Goal: Ask a question

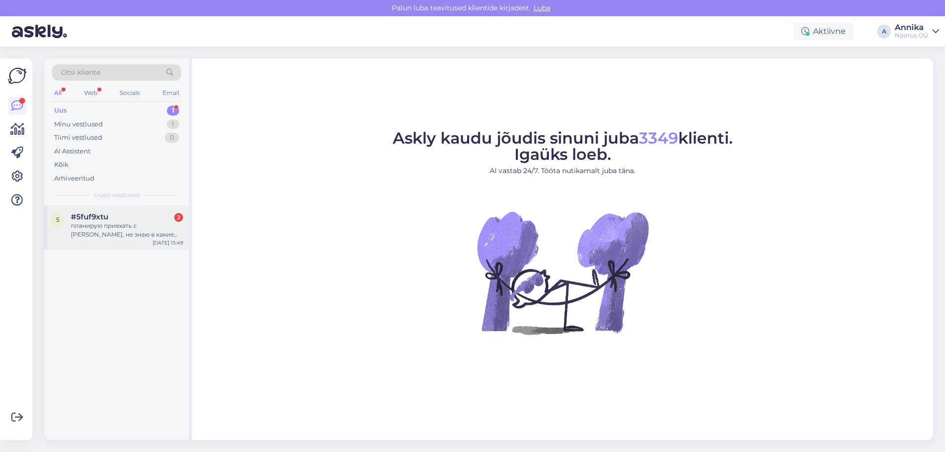
click at [121, 224] on div "планирую приехать с [PERSON_NAME], не знаю в какие именно числа лучше приехать,…" at bounding box center [127, 230] width 112 height 18
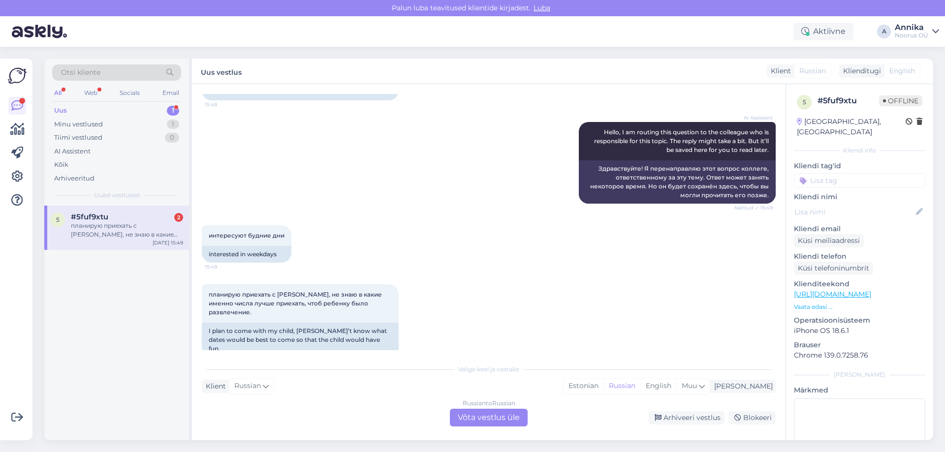
click at [477, 419] on div "Russian to Russian Võta vestlus üle" at bounding box center [489, 418] width 78 height 18
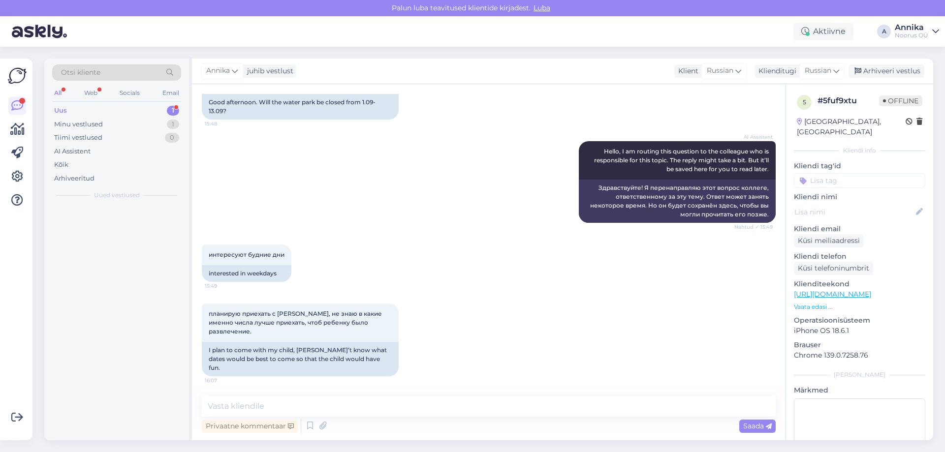
scroll to position [55, 0]
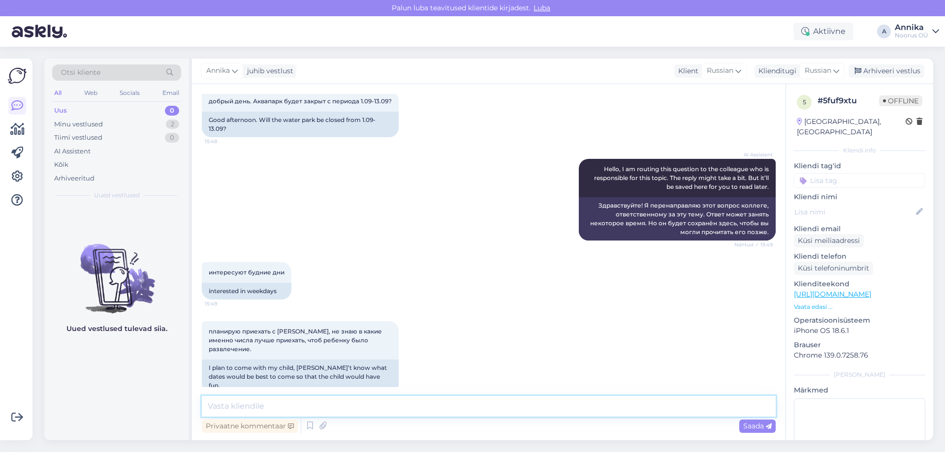
click at [469, 411] on textarea at bounding box center [489, 406] width 574 height 21
click at [304, 413] on textarea at bounding box center [489, 406] width 574 height 21
type textarea "Lj"
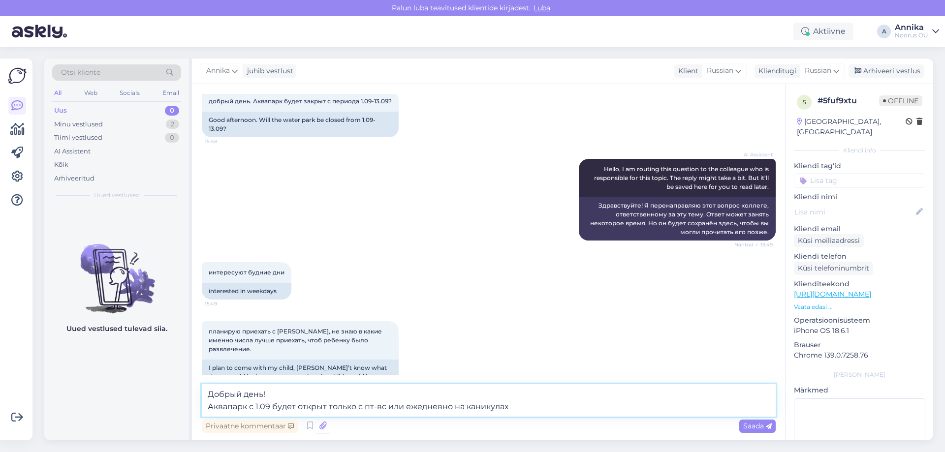
type textarea "Добрый день! Аквапарк с 1.09 будет открыт только с пт-вс или ежедневно на каник…"
click at [358, 401] on textarea "Добрый день! Аквапарк с 1.09 будет открыт только с пт-вс или ежедневно на каник…" at bounding box center [489, 400] width 574 height 32
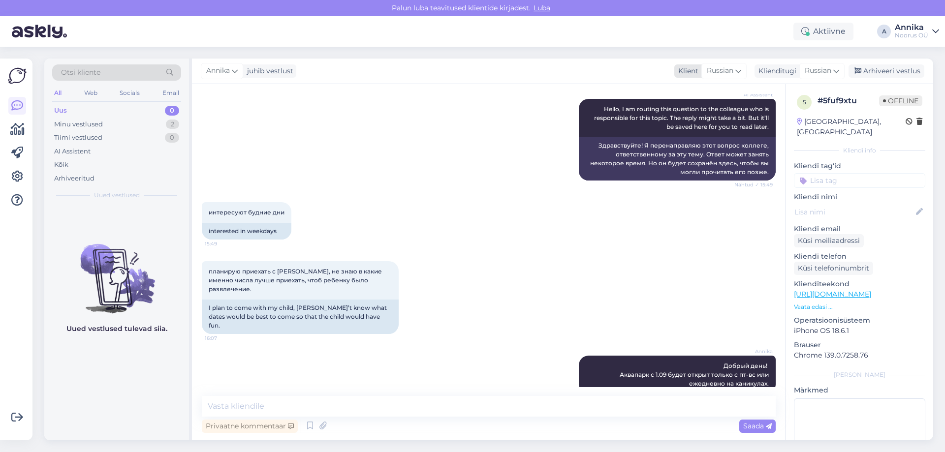
drag, startPoint x: 880, startPoint y: 70, endPoint x: 806, endPoint y: 67, distance: 73.4
click at [879, 70] on div "Arhiveeri vestlus" at bounding box center [887, 70] width 76 height 13
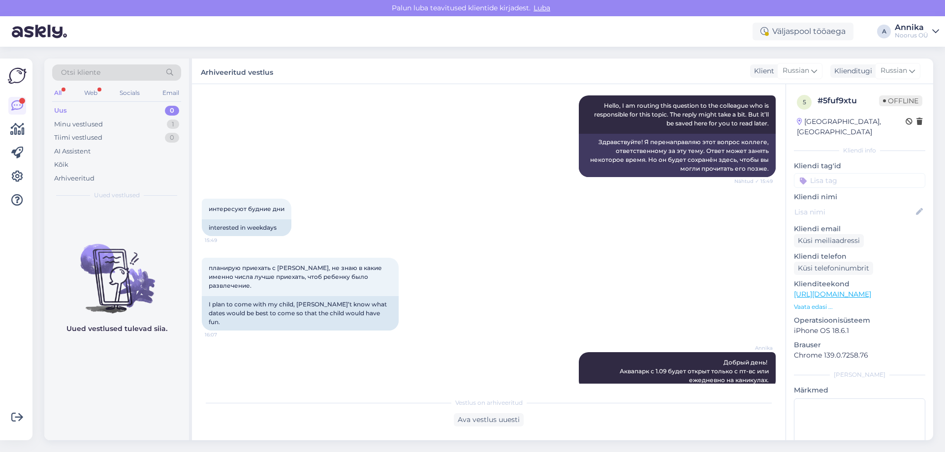
scroll to position [254, 0]
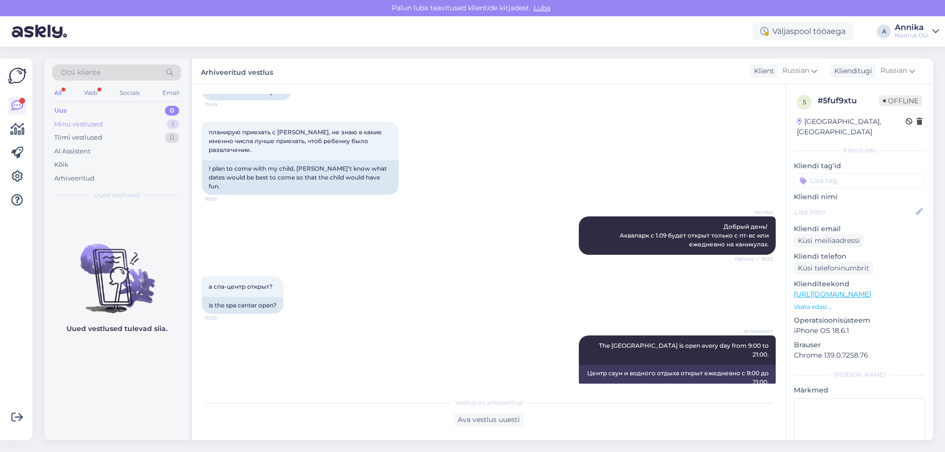
click at [146, 125] on div "Minu vestlused 1" at bounding box center [116, 125] width 129 height 14
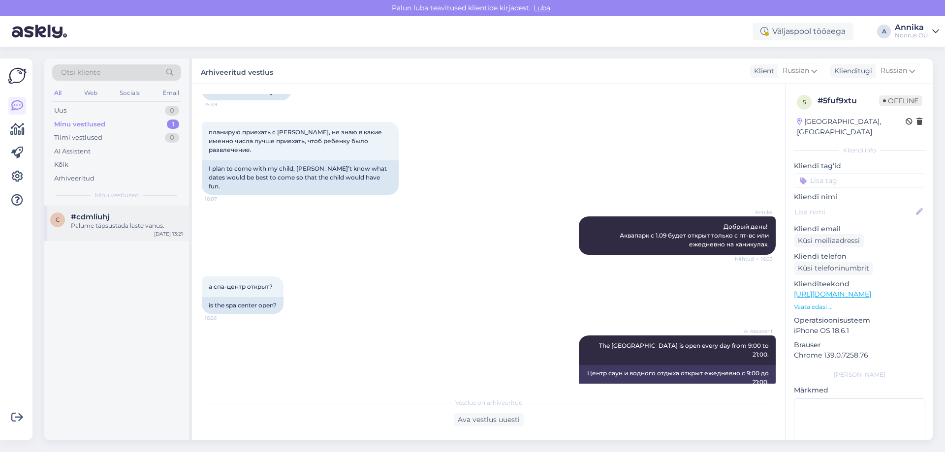
click at [153, 221] on div "#cdmliuhj" at bounding box center [127, 217] width 112 height 9
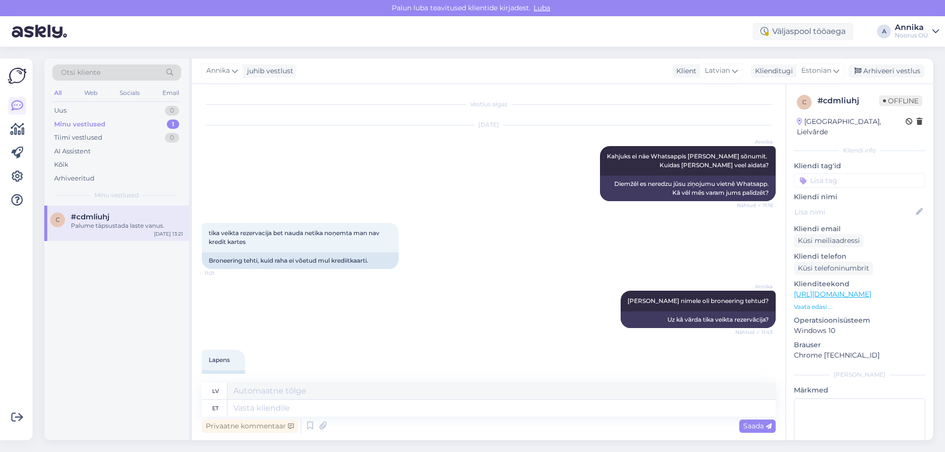
scroll to position [6634, 0]
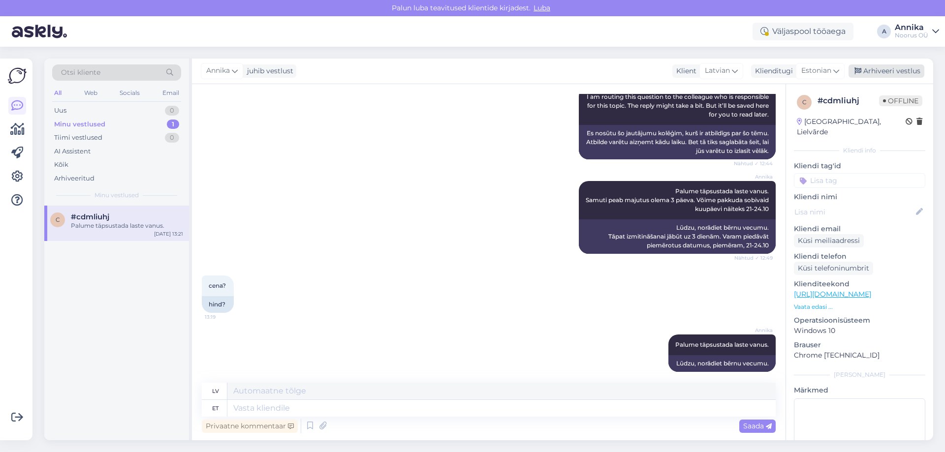
click at [902, 71] on div "Arhiveeri vestlus" at bounding box center [887, 70] width 76 height 13
